Goal: Find specific page/section: Find specific page/section

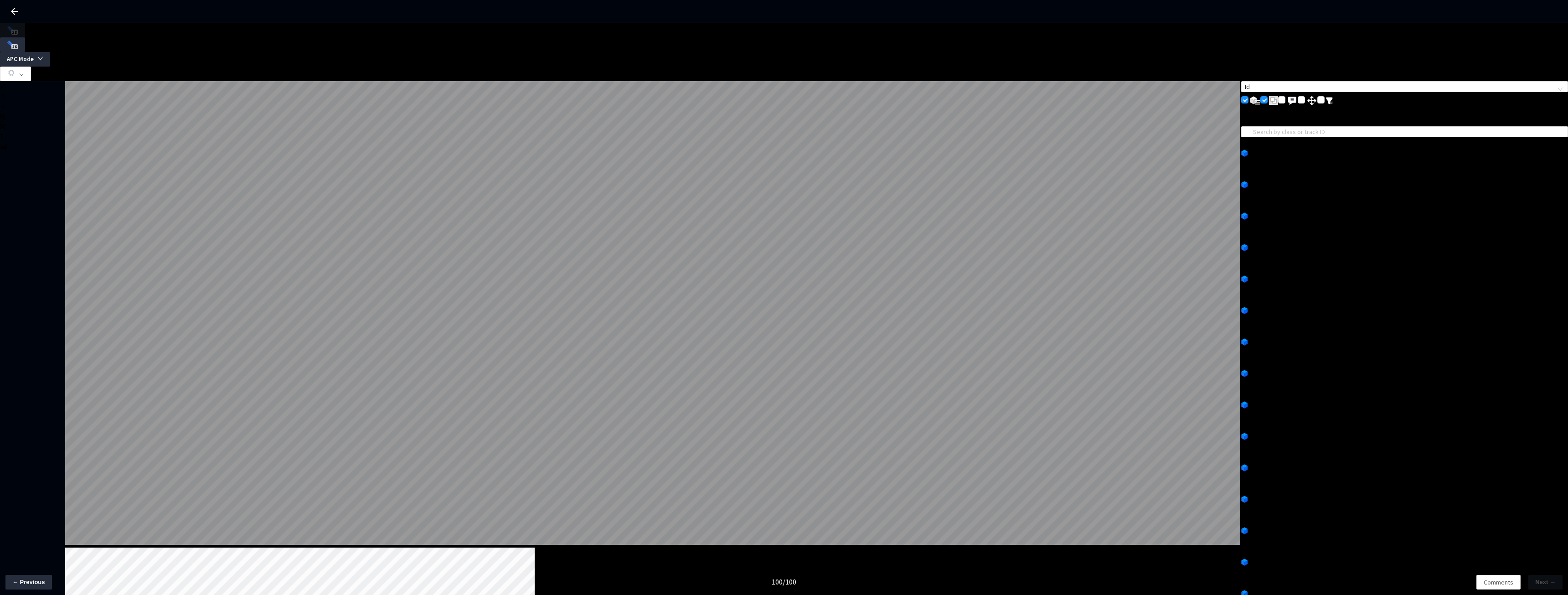
click at [527, 562] on div "L W H F_LONGRANGECAM_C 2 / 7 Id List of Annotations 83 Bicycle No, Yes, 1-33, N…" at bounding box center [784, 506] width 1568 height 850
